Goal: Task Accomplishment & Management: Use online tool/utility

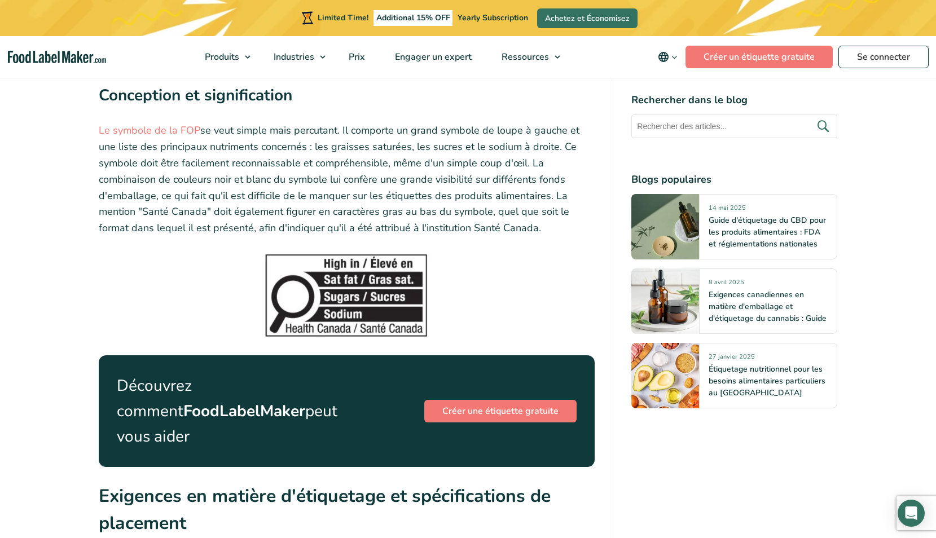
scroll to position [1667, 0]
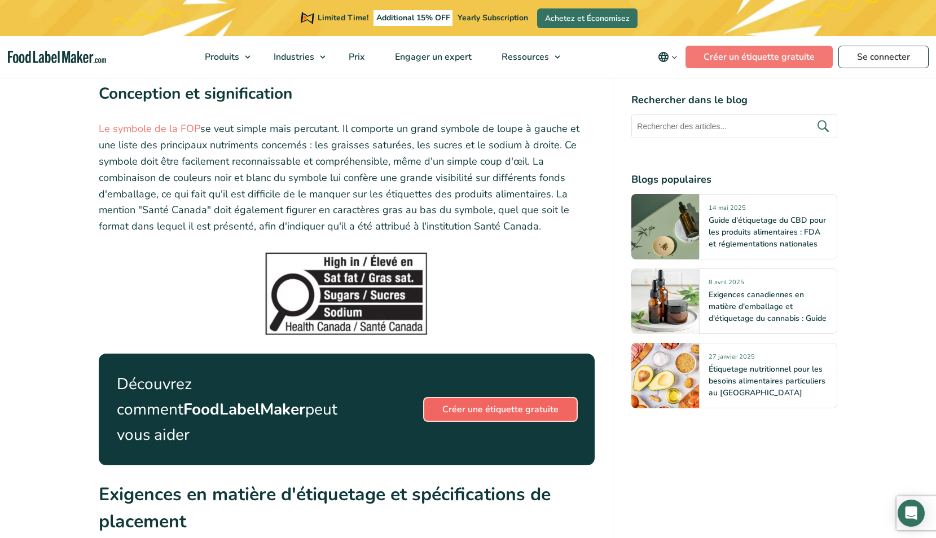
click at [497, 398] on link "Créer une étiquette gratuite" at bounding box center [500, 409] width 152 height 23
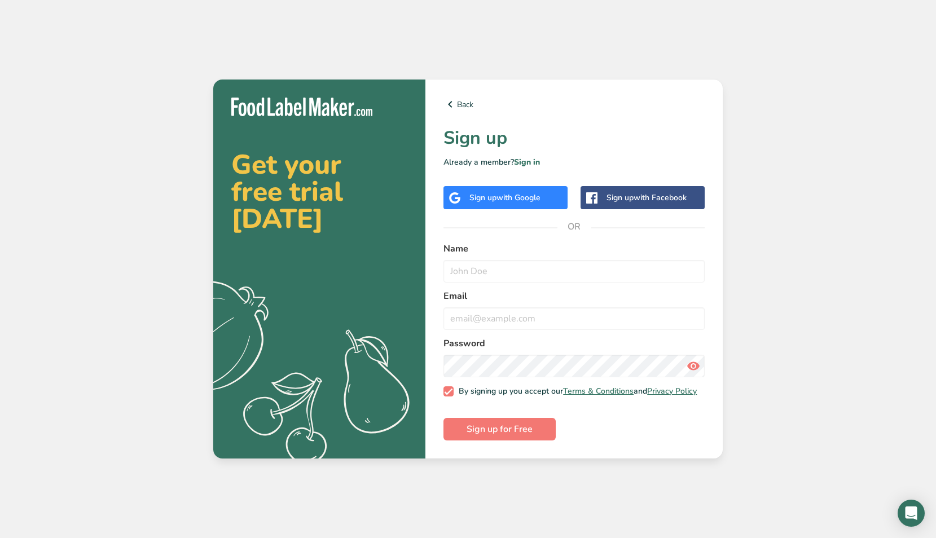
click at [536, 192] on span "with Google" at bounding box center [518, 197] width 44 height 11
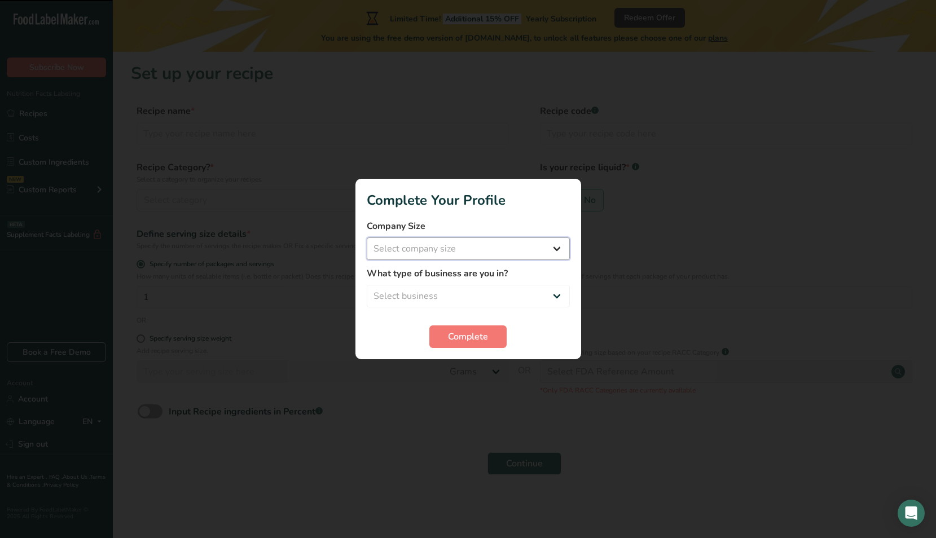
click at [469, 246] on select "Select company size Fewer than 10 Employees 10 to 50 Employees 51 to 500 Employ…" at bounding box center [468, 248] width 203 height 23
select select "2"
click at [488, 289] on select "Select business Packaged Food Manufacturer Restaurant & Cafe Bakery Meal Plans …" at bounding box center [468, 296] width 203 height 23
select select "1"
click at [469, 343] on button "Complete" at bounding box center [467, 336] width 77 height 23
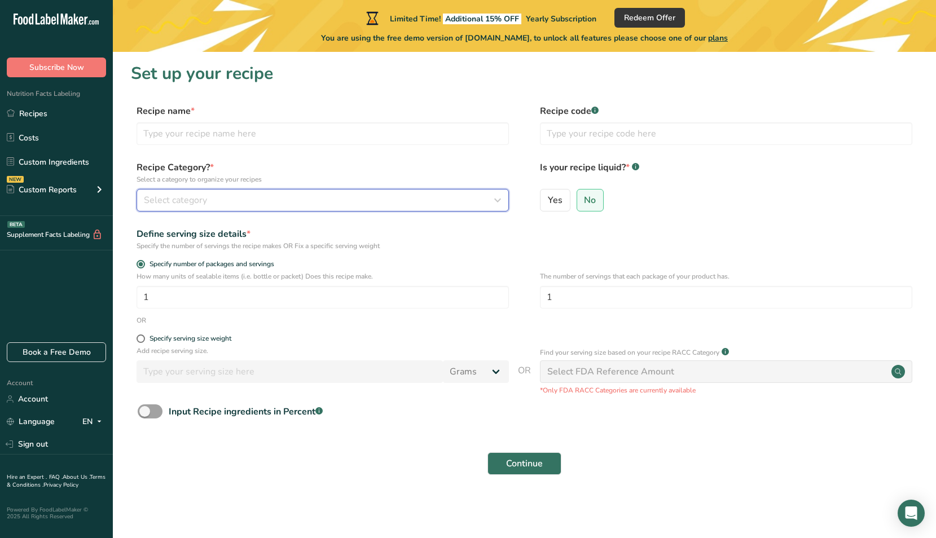
click at [190, 202] on span "Select category" at bounding box center [175, 200] width 63 height 14
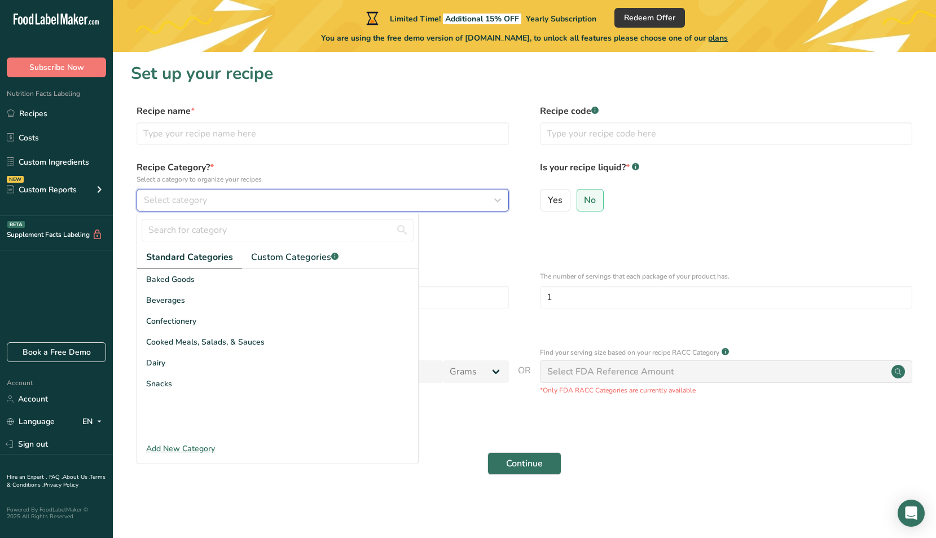
click at [190, 202] on span "Select category" at bounding box center [175, 200] width 63 height 14
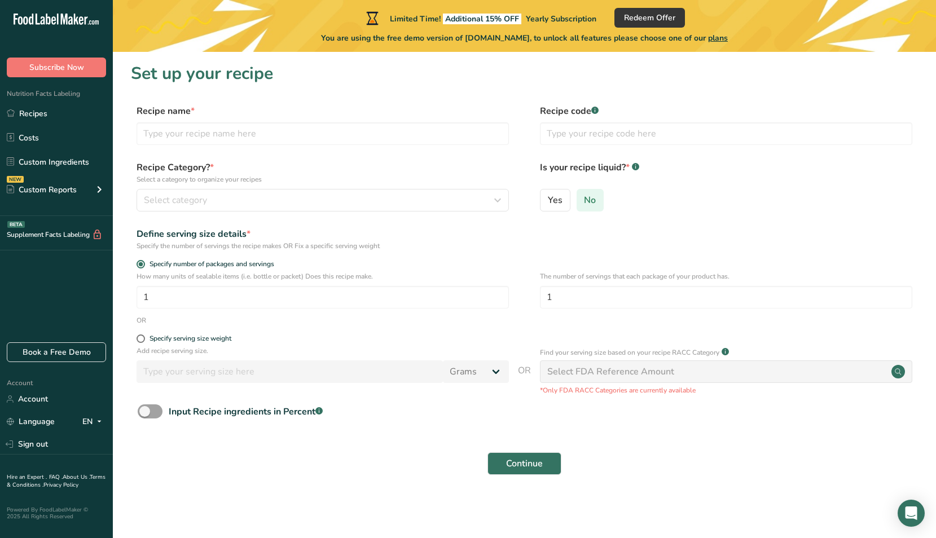
click at [592, 205] on span "No" at bounding box center [590, 200] width 12 height 11
click at [584, 204] on input "No" at bounding box center [580, 199] width 7 height 7
click at [199, 134] on input "text" at bounding box center [322, 133] width 372 height 23
type input "Quesadillas"
click at [582, 137] on input "text" at bounding box center [726, 133] width 372 height 23
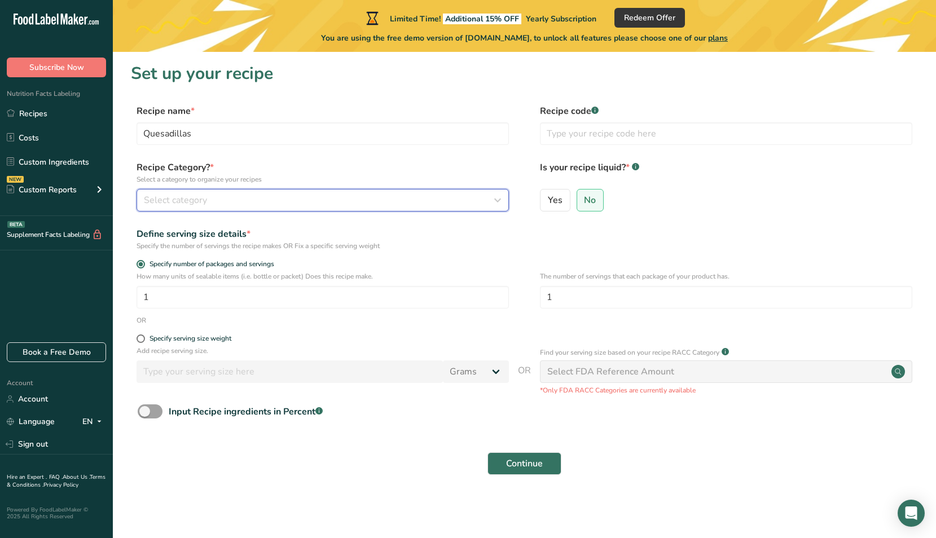
click at [215, 199] on div "Select category" at bounding box center [319, 200] width 351 height 14
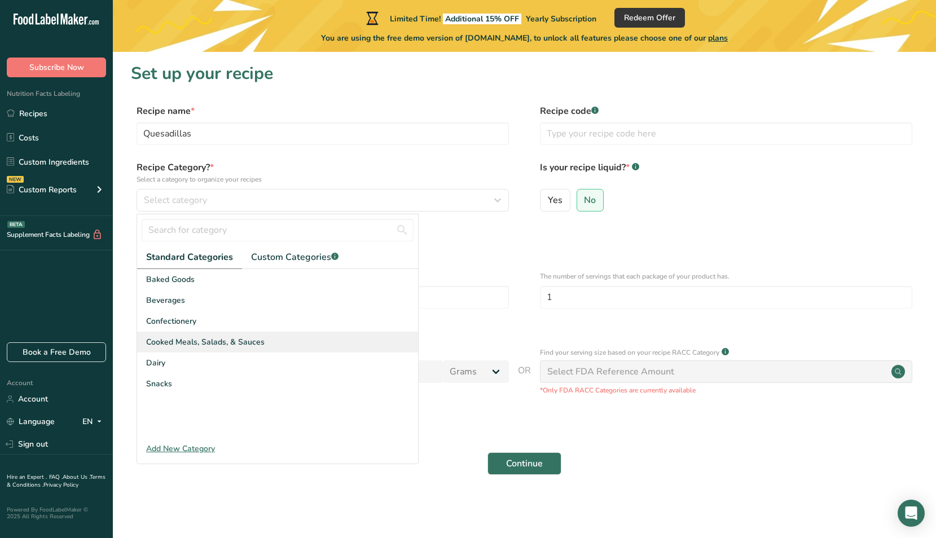
click at [239, 345] on span "Cooked Meals, Salads, & Sauces" at bounding box center [205, 342] width 118 height 12
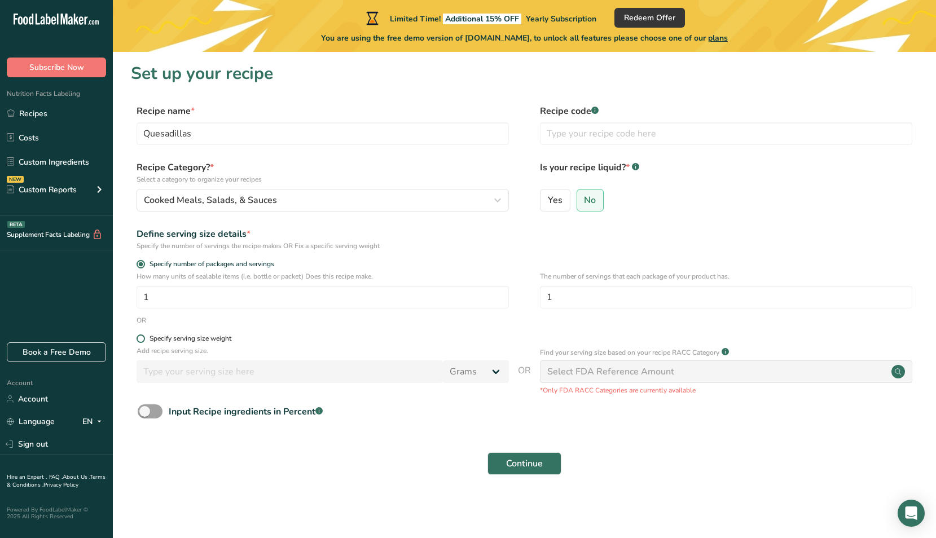
click at [141, 338] on span at bounding box center [140, 338] width 8 height 8
click at [141, 338] on input "Specify serving size weight" at bounding box center [139, 338] width 7 height 7
radio input "true"
radio input "false"
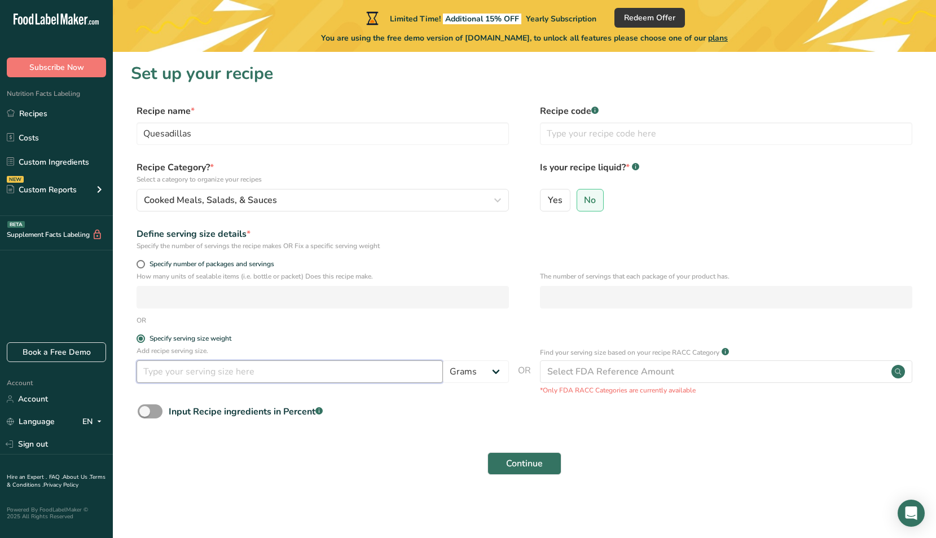
click at [225, 371] on input "number" at bounding box center [289, 371] width 306 height 23
type input "320"
click at [421, 408] on div "Input Recipe ingredients in Percent .a-a{fill:#347362;}.b-a{fill:#fff;}" at bounding box center [524, 415] width 787 height 23
click at [528, 460] on span "Continue" at bounding box center [524, 464] width 37 height 14
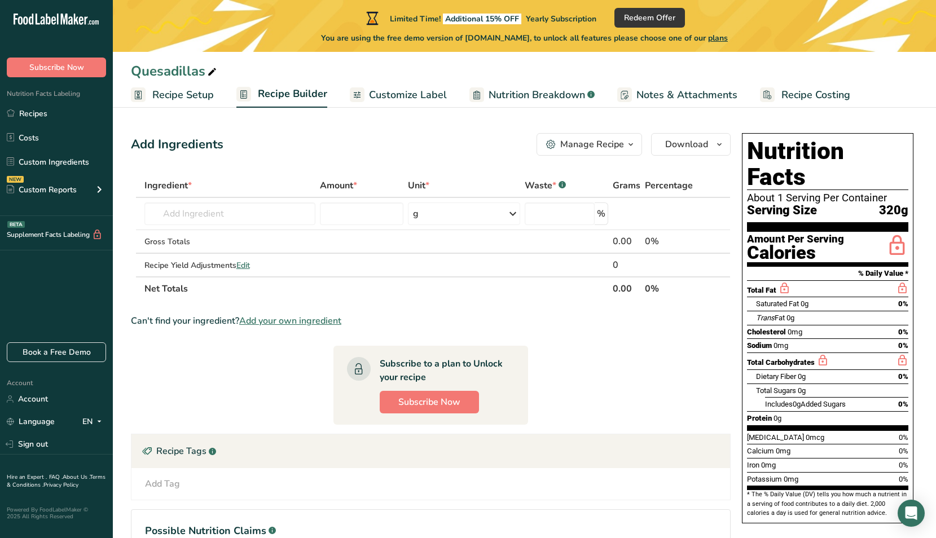
click at [407, 92] on span "Customize Label" at bounding box center [408, 94] width 78 height 15
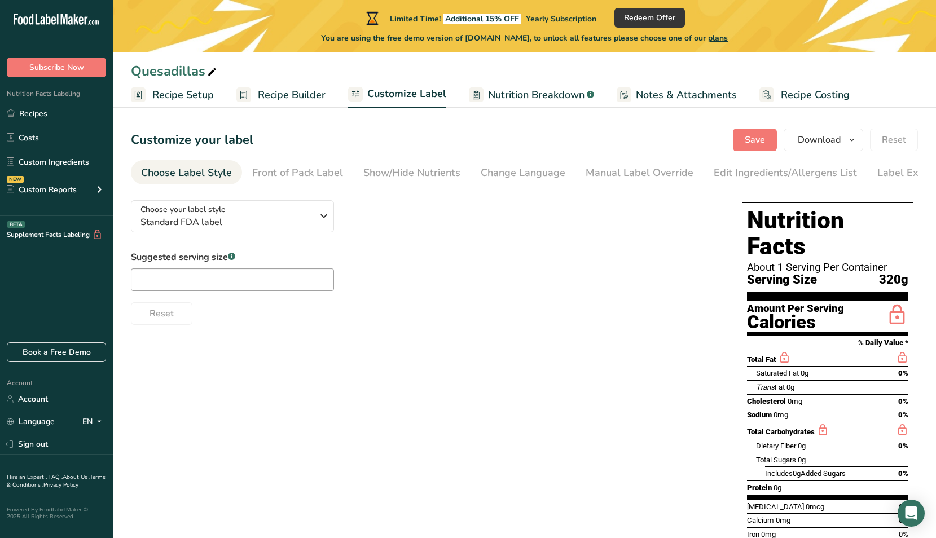
click at [525, 99] on span "Nutrition Breakdown" at bounding box center [536, 94] width 96 height 15
select select "Calories"
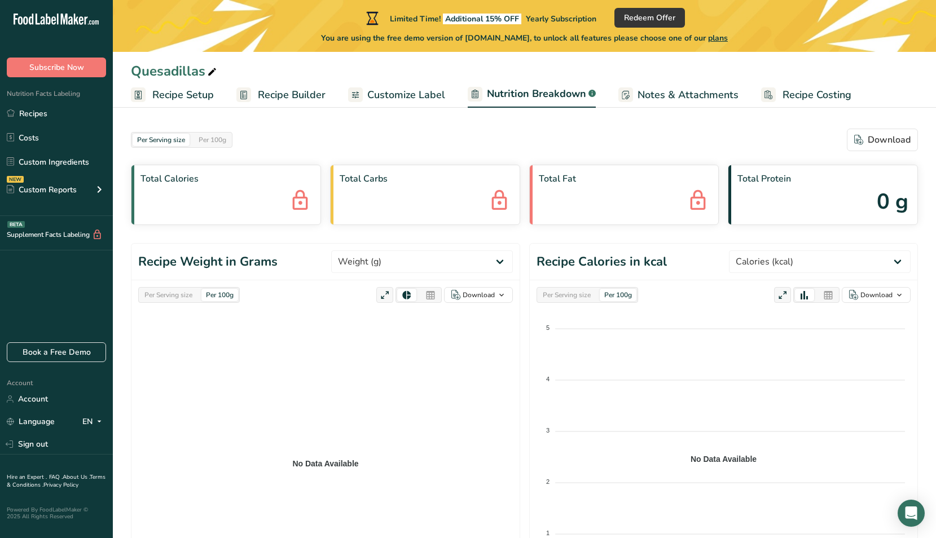
click at [422, 95] on span "Customize Label" at bounding box center [406, 94] width 78 height 15
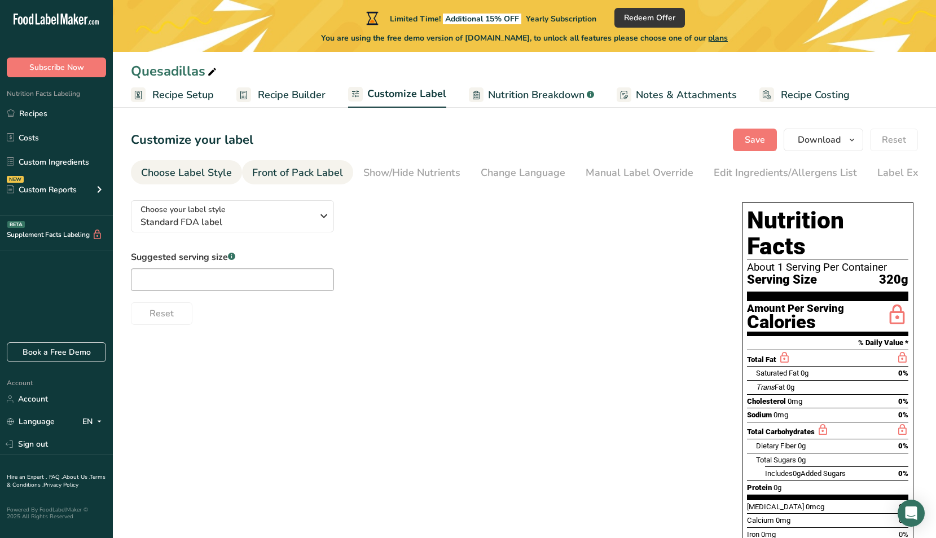
click at [302, 171] on div "Front of Pack Label" at bounding box center [297, 172] width 91 height 15
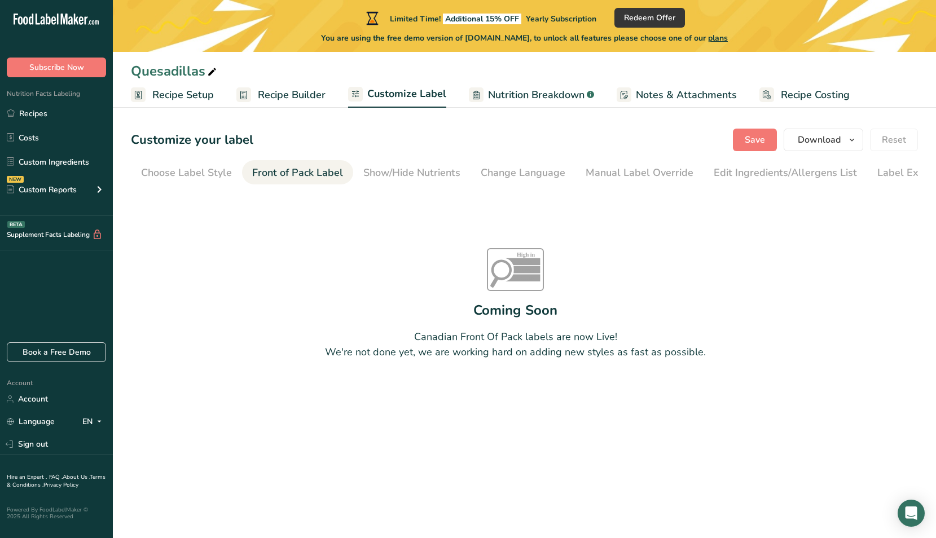
scroll to position [0, 33]
drag, startPoint x: 415, startPoint y: 340, endPoint x: 552, endPoint y: 340, distance: 137.0
click at [552, 340] on div "Canadian Front Of Pack labels are now Live! We're not done yet, we are working …" at bounding box center [515, 344] width 381 height 30
copy div "Canadian Front Of Pack labels"
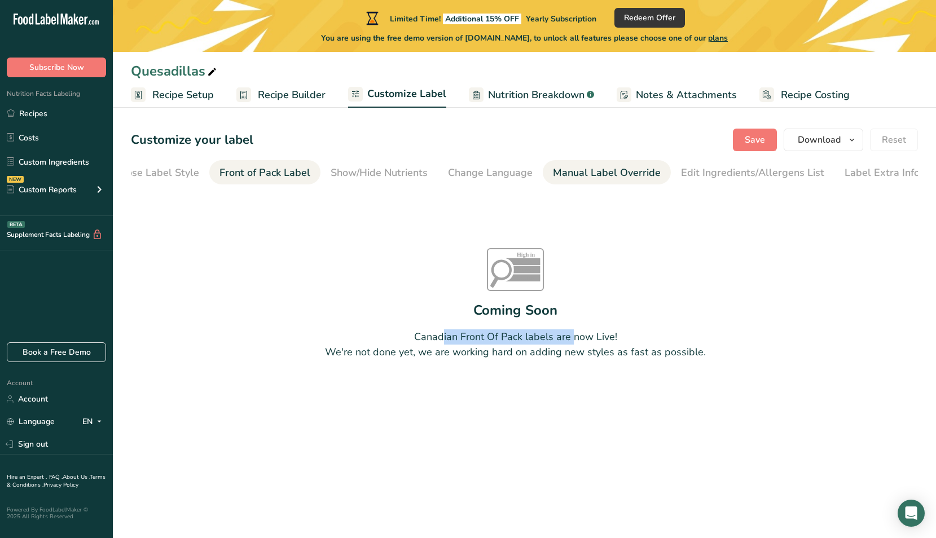
click at [599, 175] on div "Manual Label Override" at bounding box center [607, 172] width 108 height 15
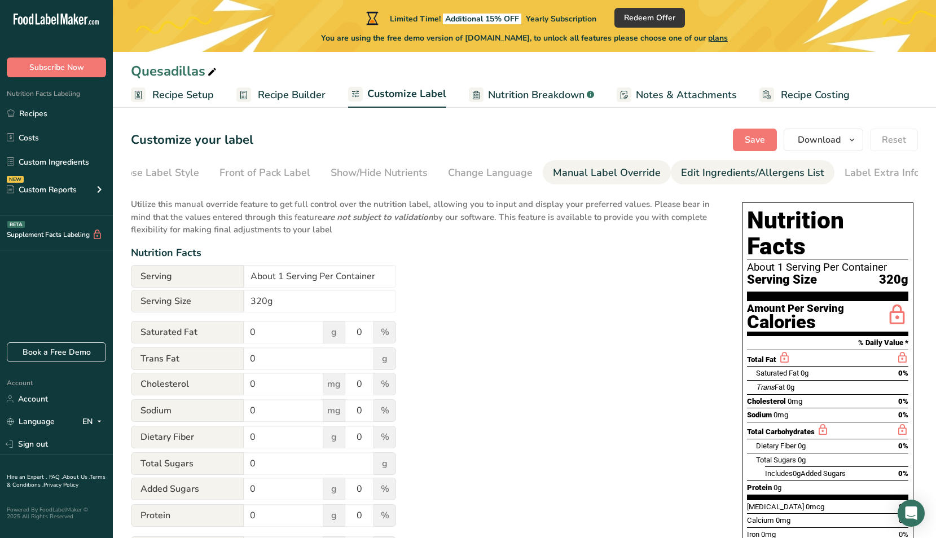
click at [698, 178] on div "Edit Ingredients/Allergens List" at bounding box center [752, 172] width 143 height 15
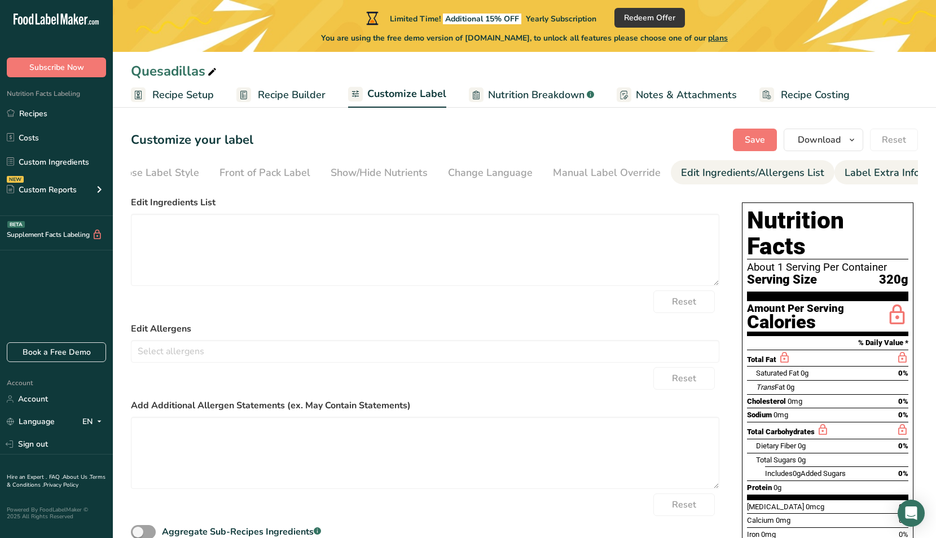
click at [865, 183] on link "Label Extra Info" at bounding box center [881, 172] width 75 height 25
